Goal: Task Accomplishment & Management: Use online tool/utility

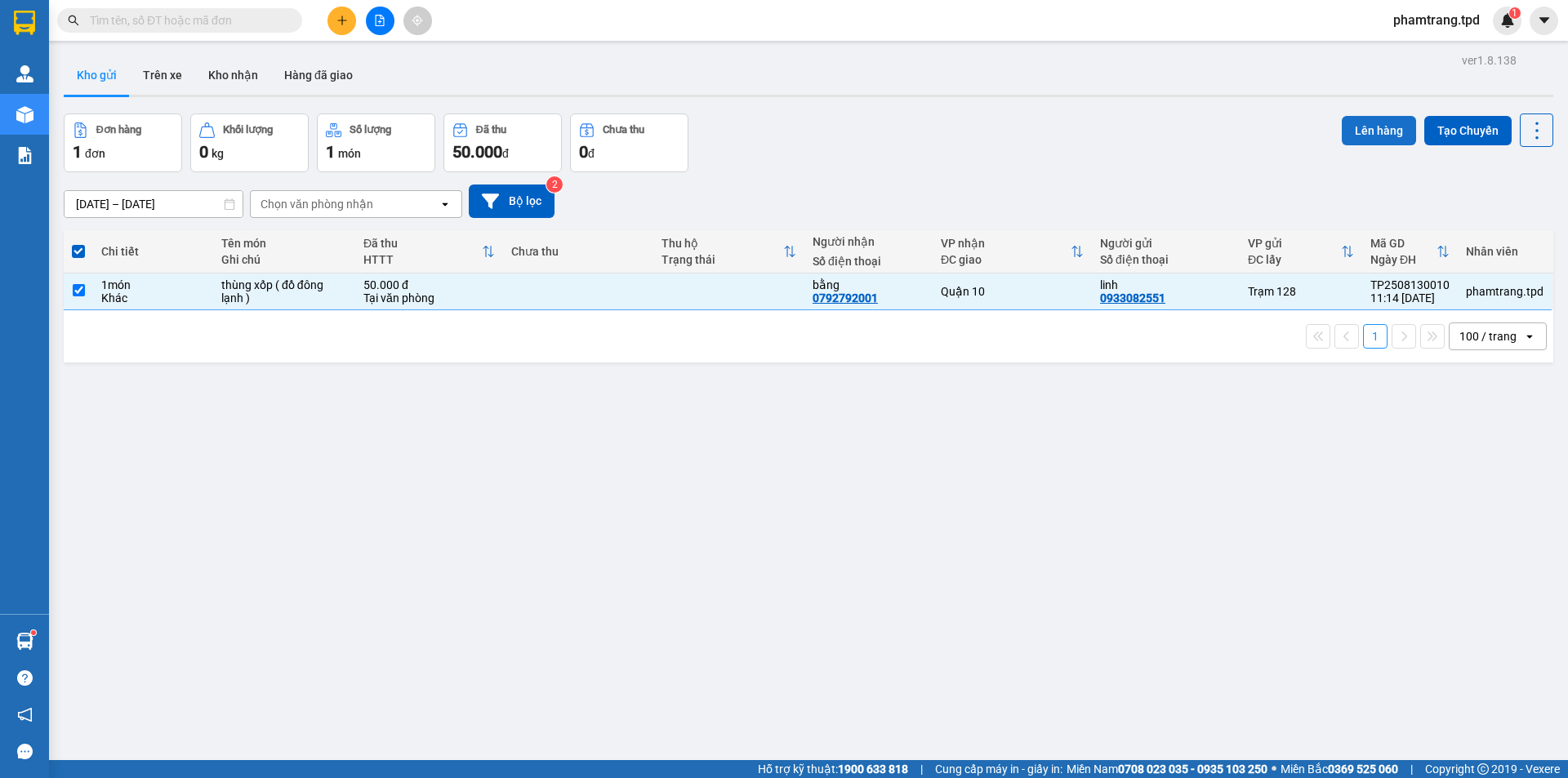
click at [1370, 132] on button "Lên hàng" at bounding box center [1378, 130] width 74 height 29
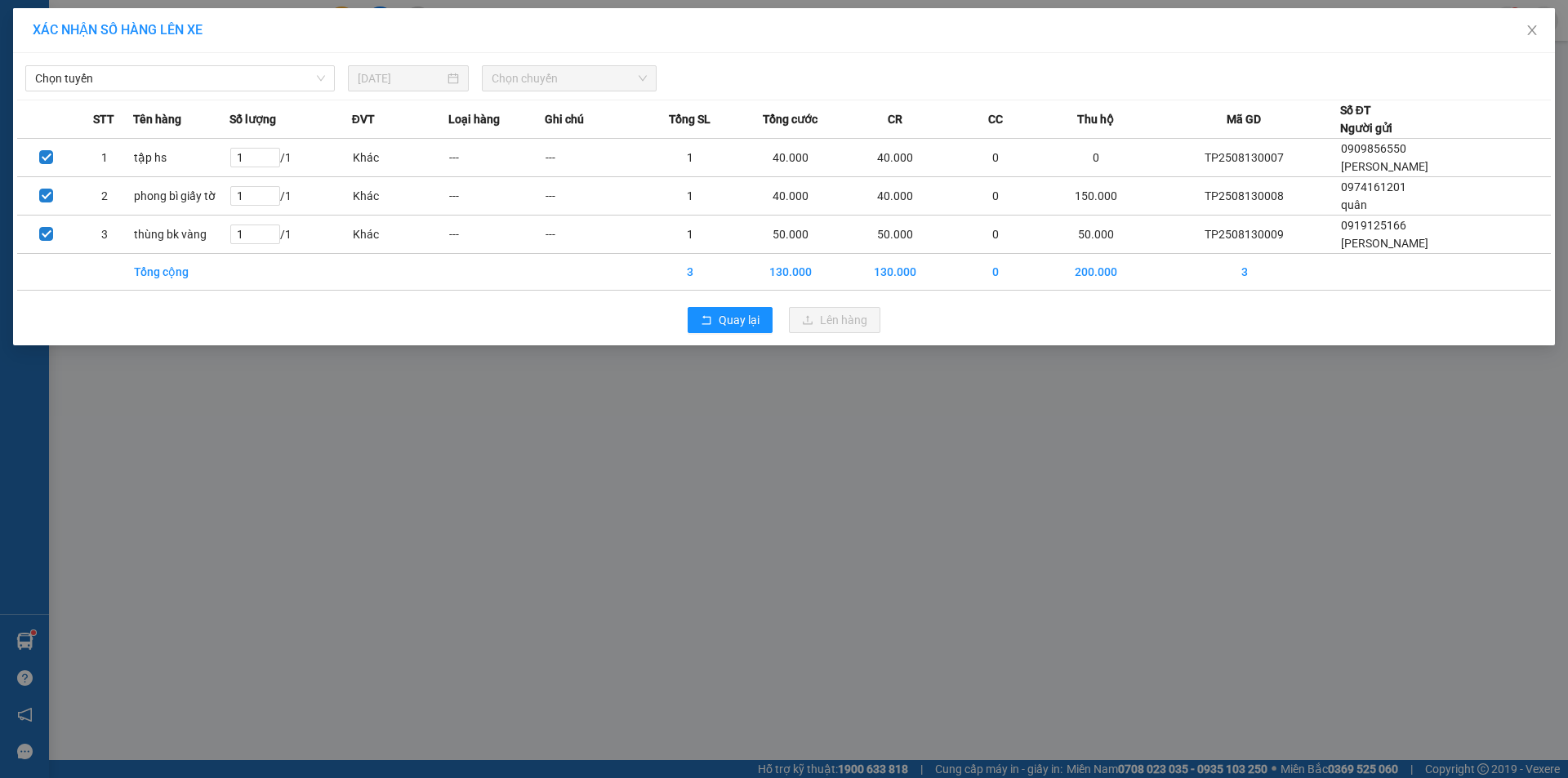
click at [240, 83] on span "Chọn tuyến" at bounding box center [179, 78] width 290 height 24
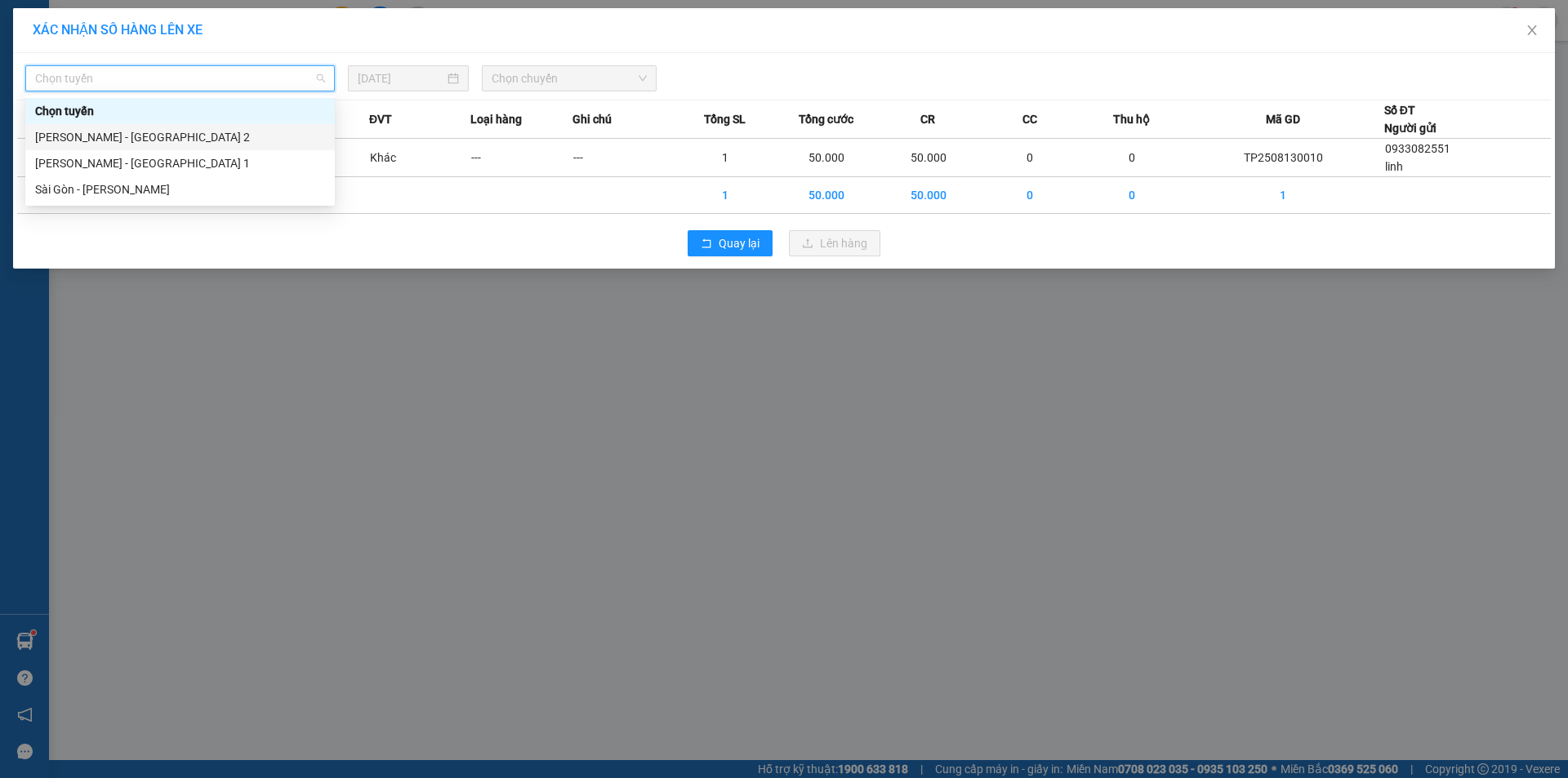
click at [108, 135] on div "[PERSON_NAME] - [GEOGRAPHIC_DATA] 2" at bounding box center [179, 137] width 290 height 18
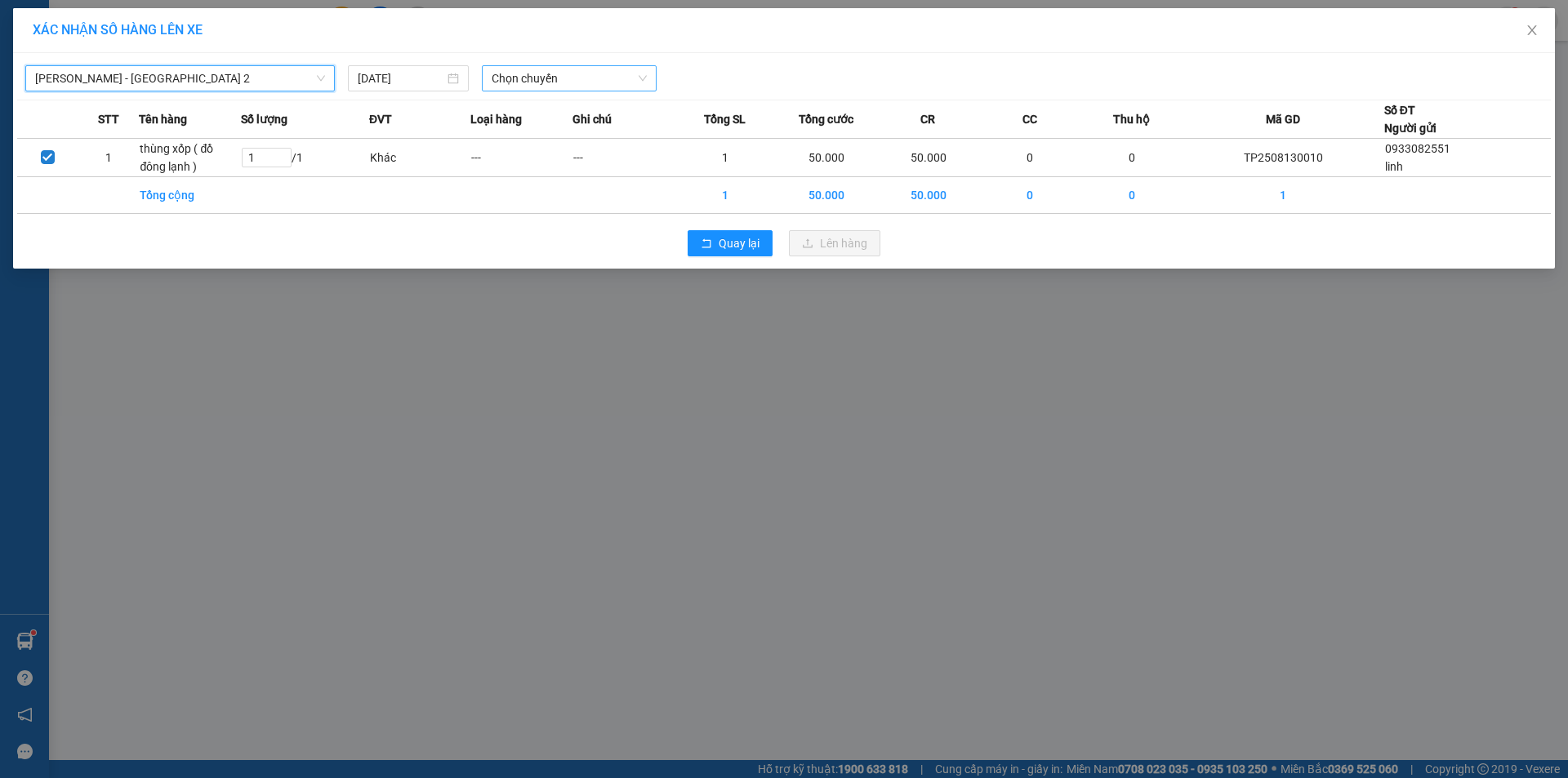
click at [555, 73] on span "Chọn chuyến" at bounding box center [569, 78] width 155 height 24
type input "13"
click at [583, 130] on div "Thêm chuyến " 13:00 "" at bounding box center [555, 137] width 147 height 28
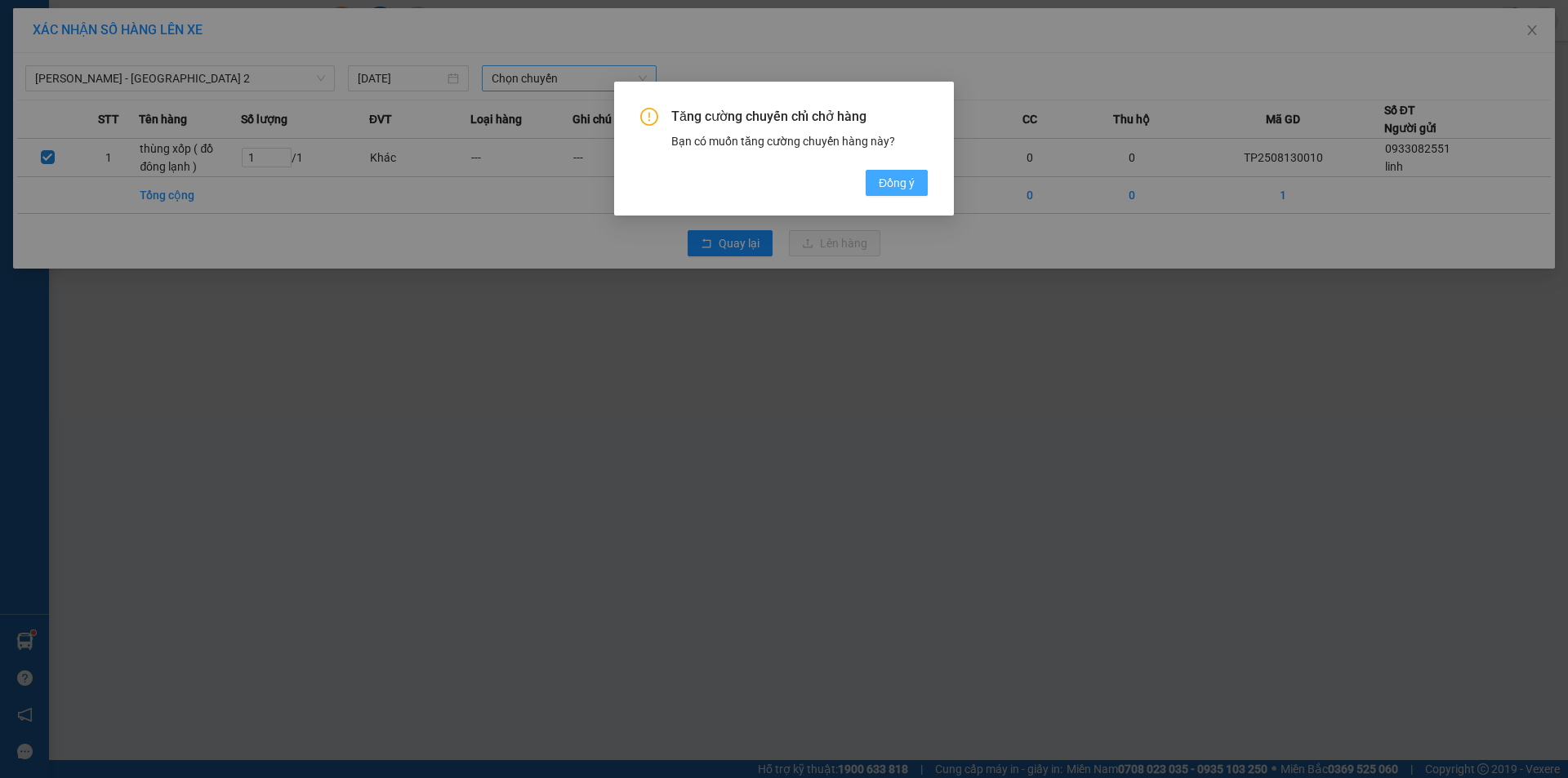
click at [909, 180] on span "Đồng ý" at bounding box center [896, 183] width 36 height 18
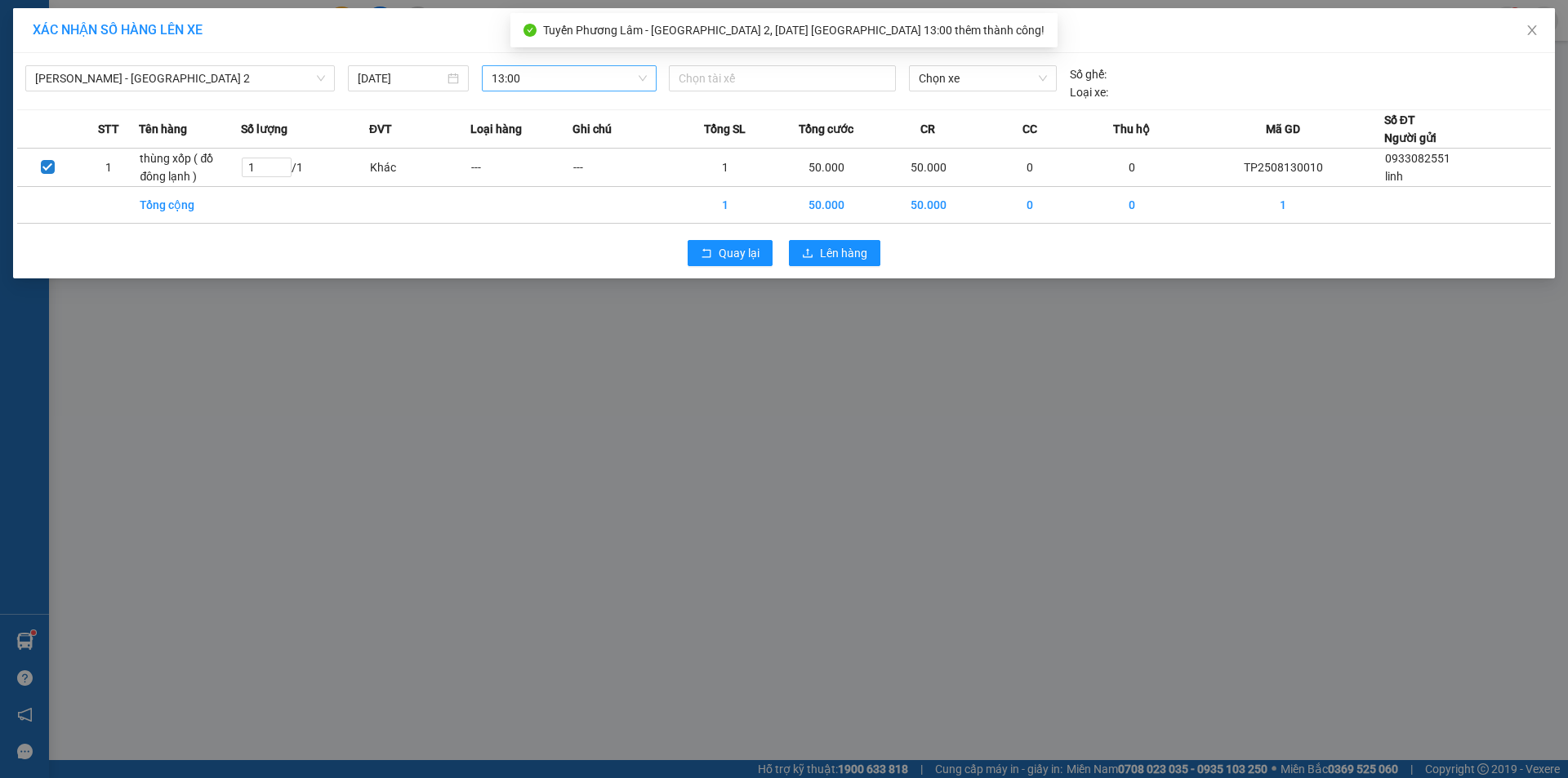
click at [718, 72] on div at bounding box center [782, 78] width 219 height 20
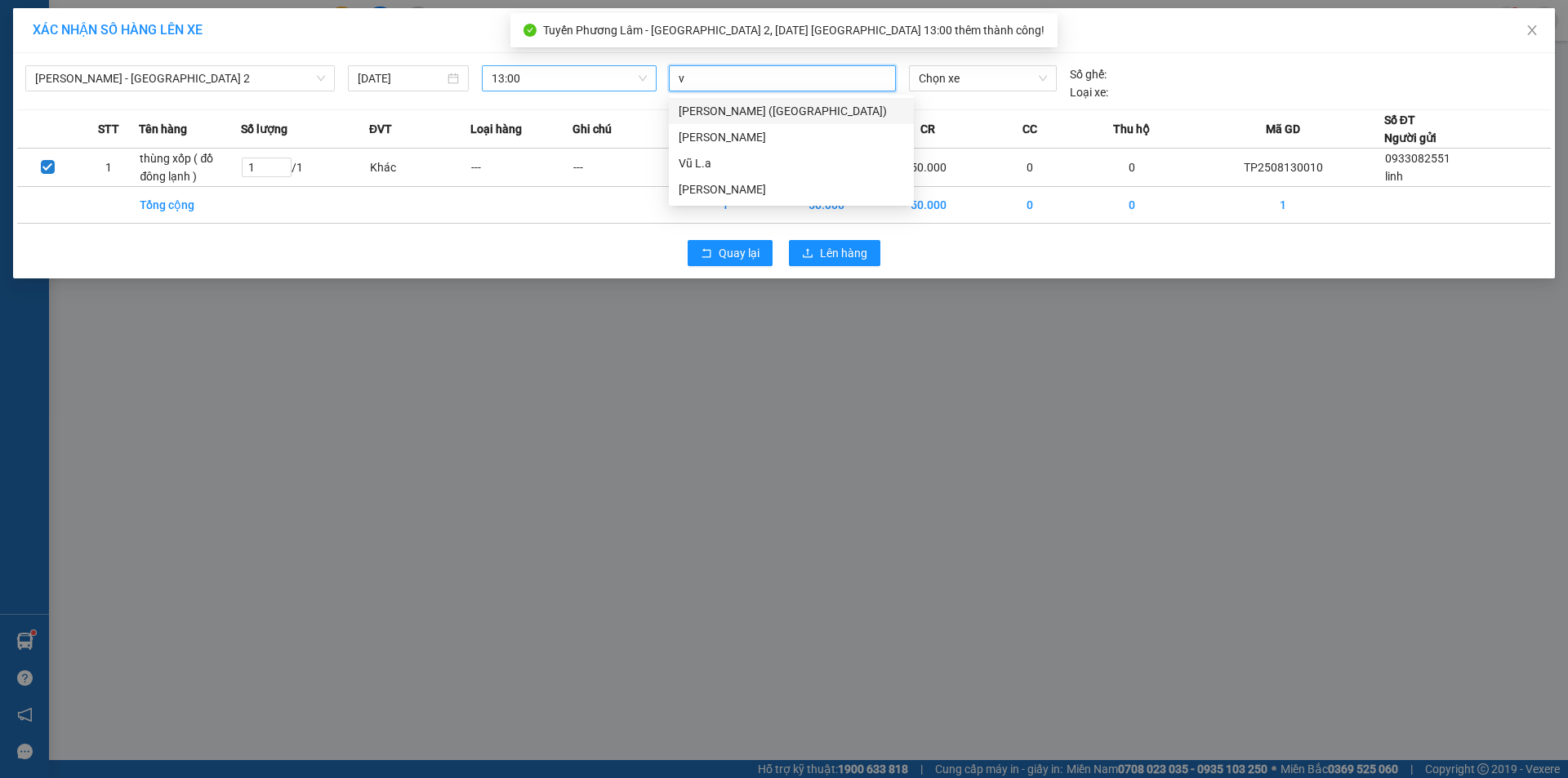
type input "vũ"
click at [731, 159] on div "Vũ L.a" at bounding box center [791, 163] width 225 height 18
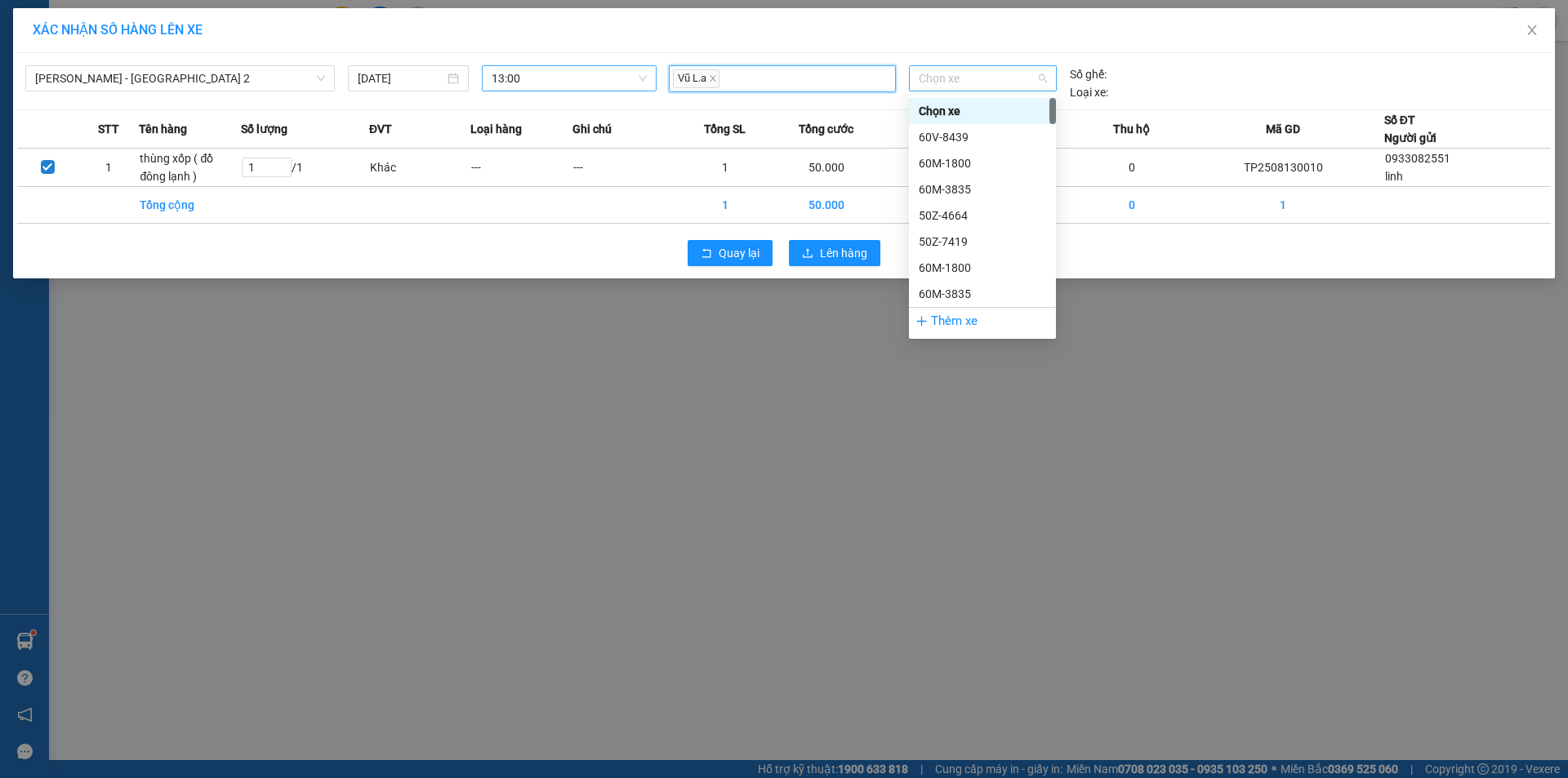
click at [948, 86] on span "Chọn xe" at bounding box center [982, 78] width 127 height 24
type input "538"
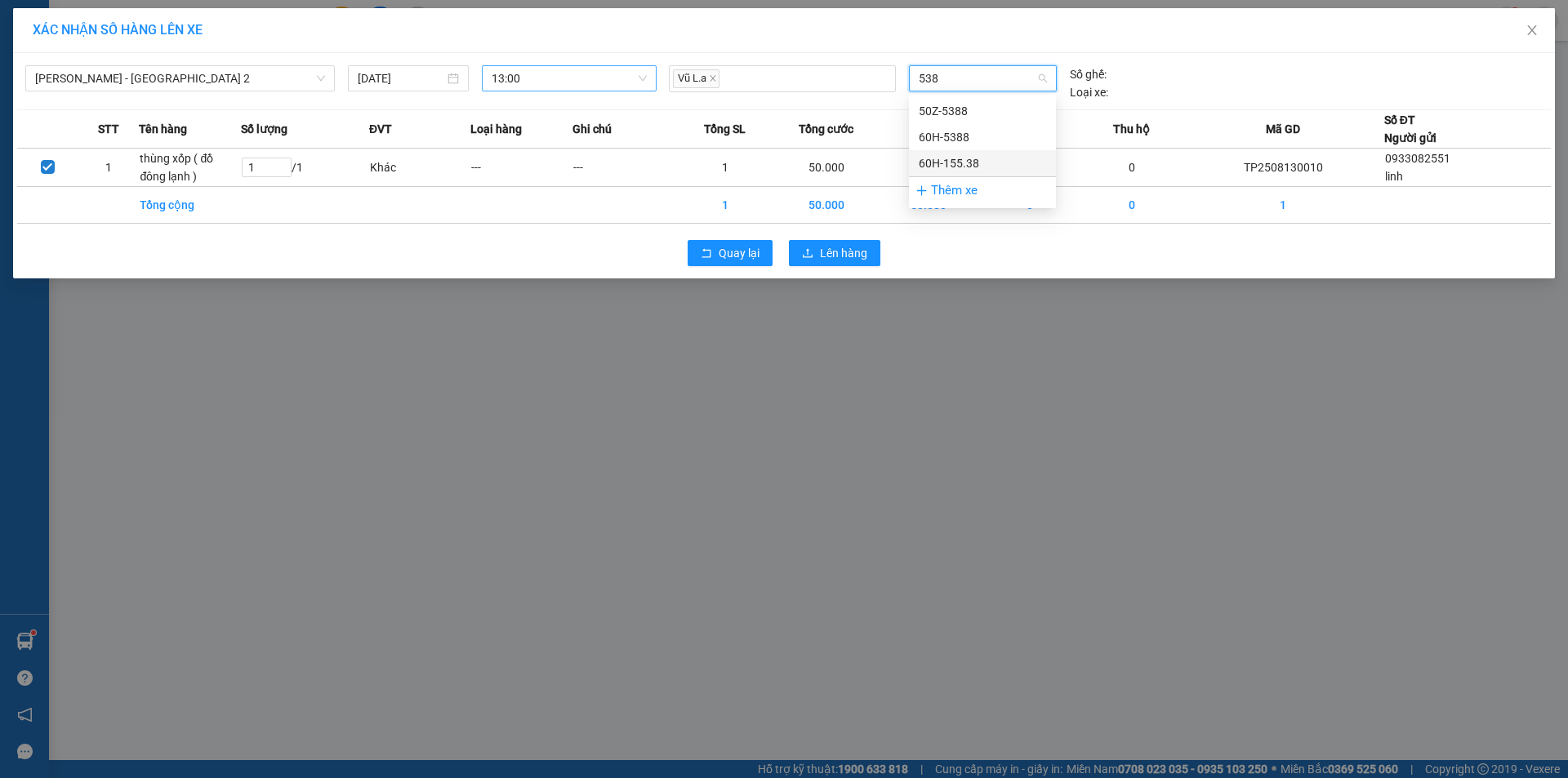
click at [1025, 160] on div "60H-155.38" at bounding box center [982, 163] width 127 height 18
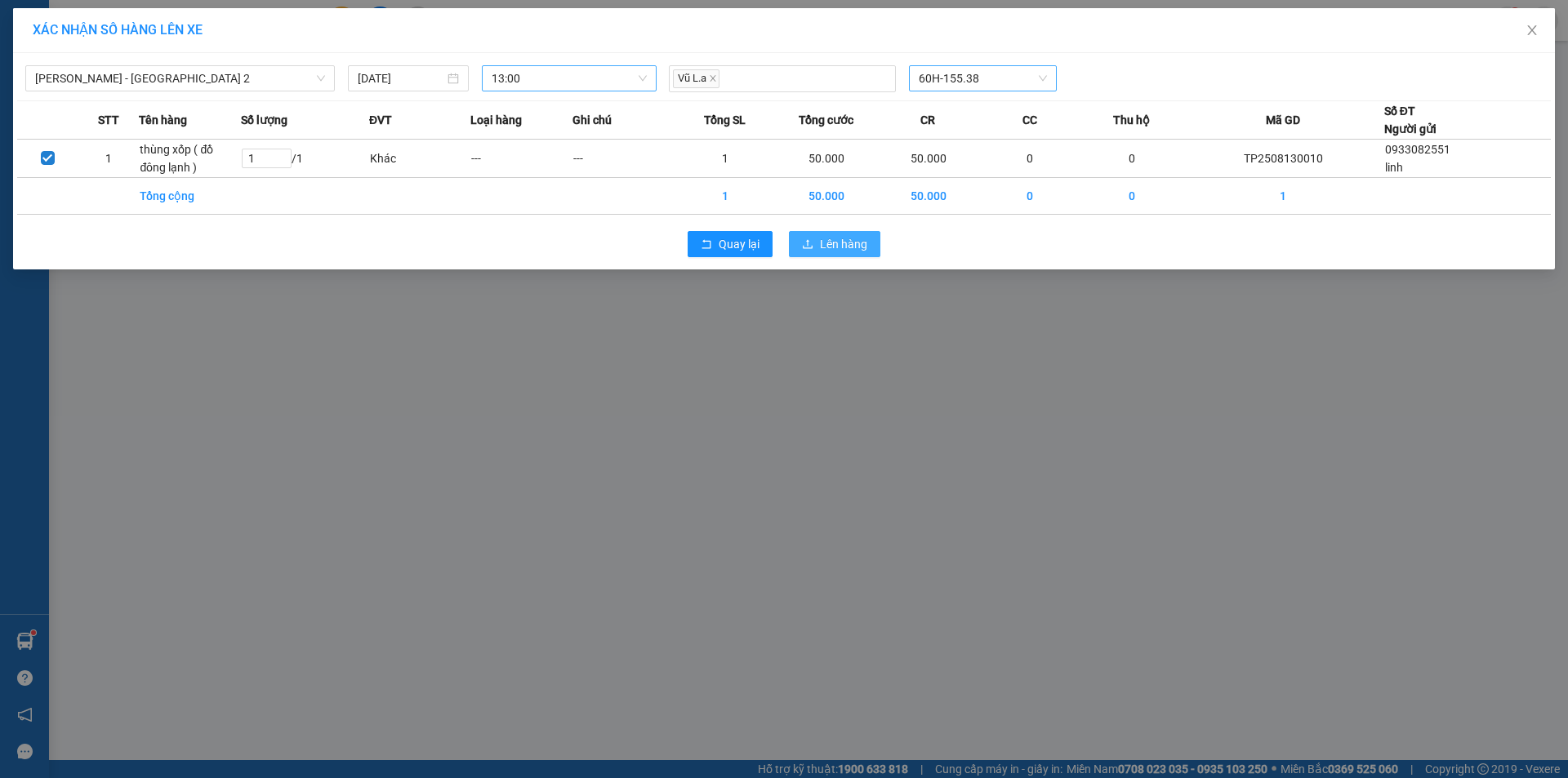
click at [863, 248] on span "Lên hàng" at bounding box center [843, 244] width 47 height 18
